Goal: Navigation & Orientation: Find specific page/section

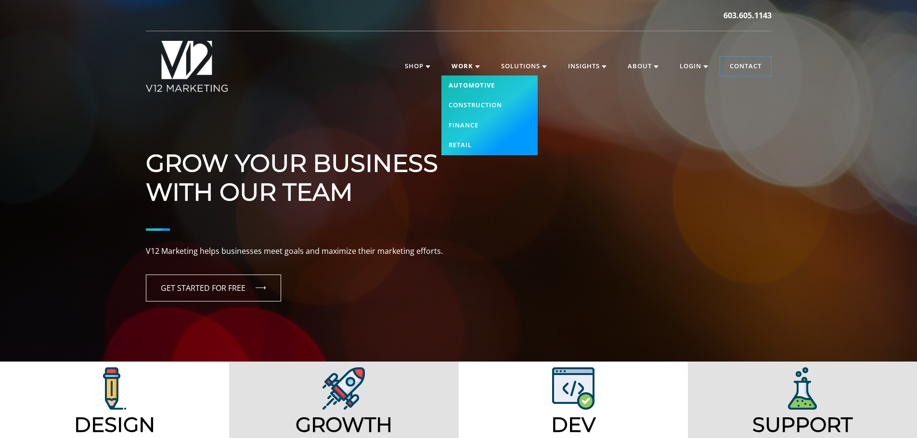
click at [478, 86] on link "Automotive" at bounding box center [489, 86] width 96 height 20
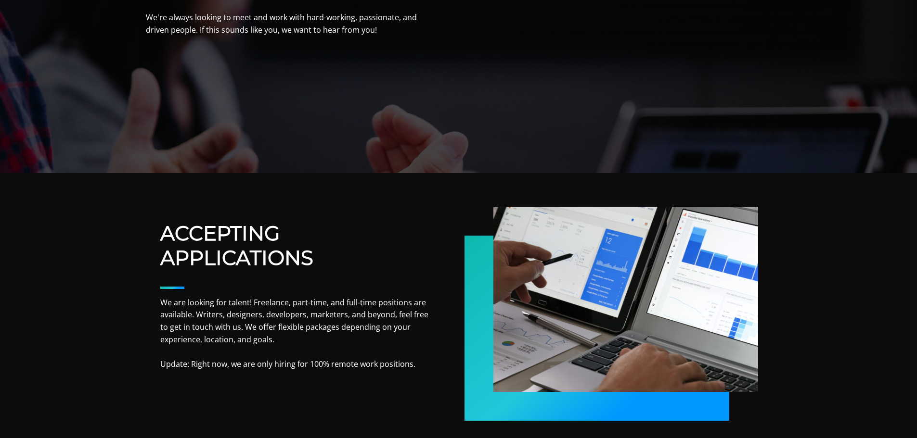
scroll to position [192, 0]
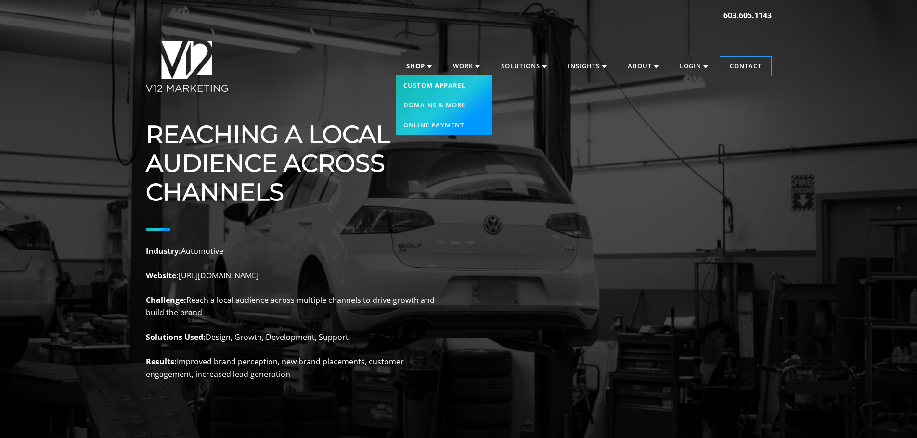
click at [422, 82] on link "Custom Apparel" at bounding box center [444, 86] width 96 height 20
click at [422, 108] on link "Domains & More" at bounding box center [444, 105] width 96 height 20
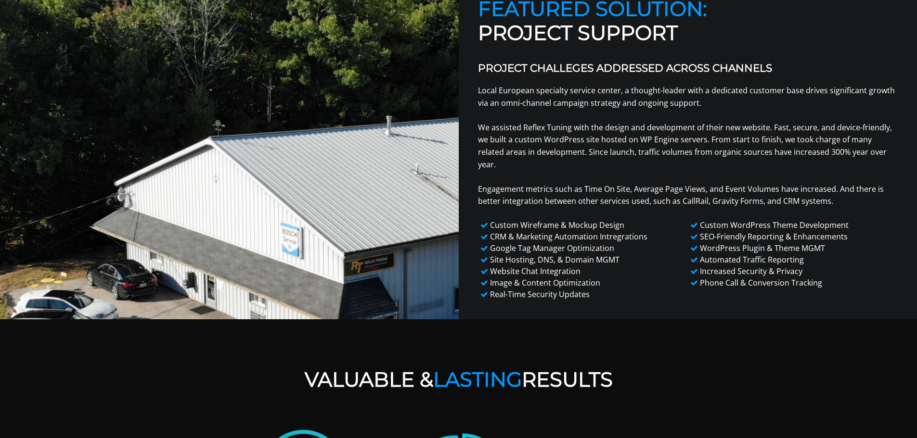
scroll to position [722, 0]
